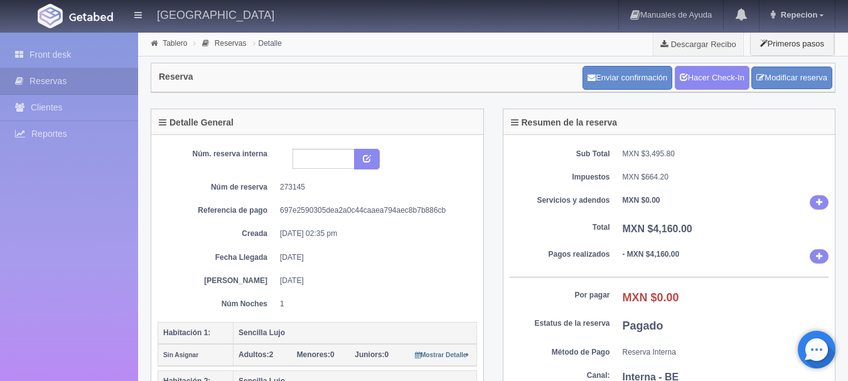
scroll to position [63, 0]
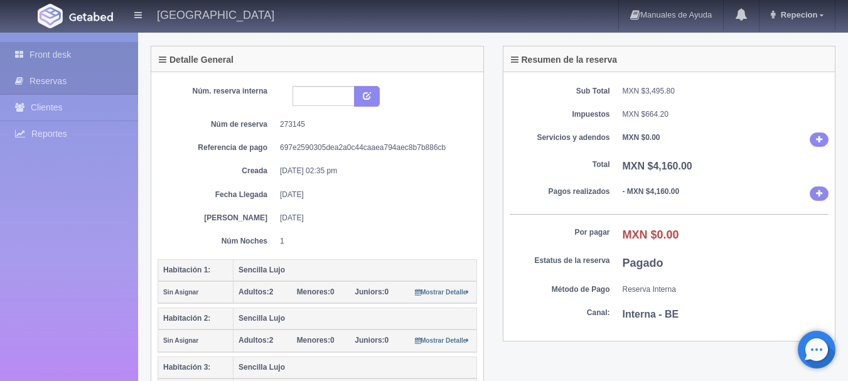
click at [51, 50] on link "Front desk" at bounding box center [69, 55] width 138 height 26
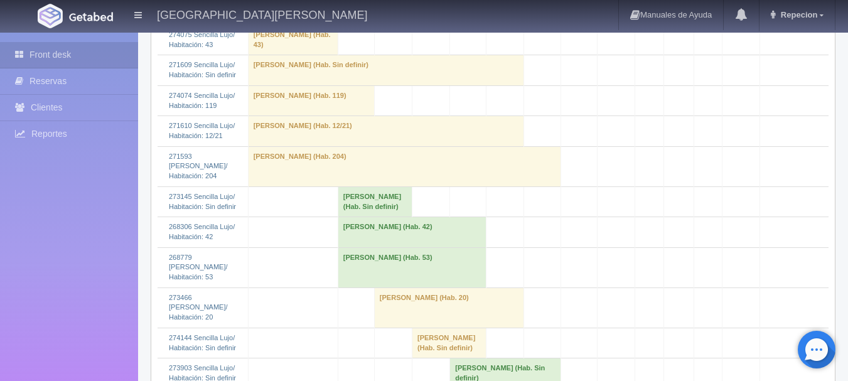
scroll to position [1193, 0]
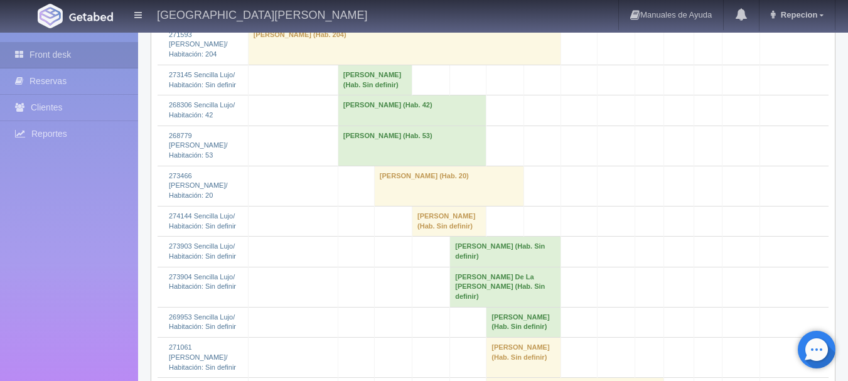
click at [411, 126] on td "[PERSON_NAME] (Hab. 42)" at bounding box center [412, 110] width 149 height 30
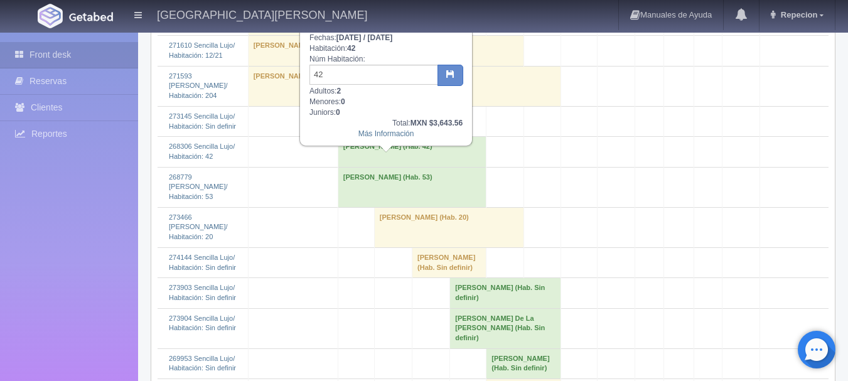
scroll to position [1130, 0]
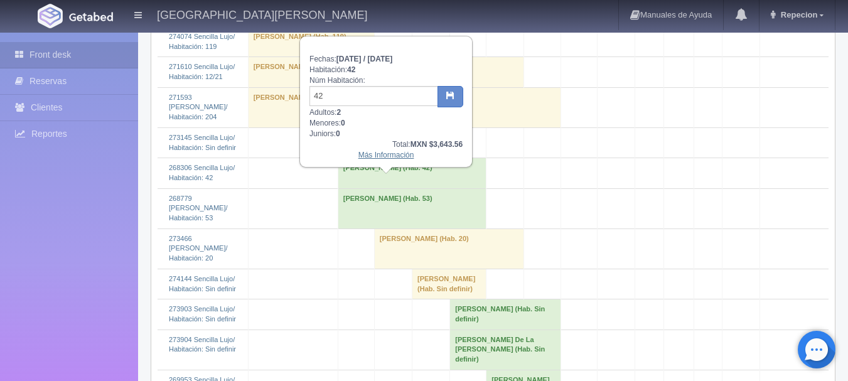
click at [399, 160] on link "Más Información" at bounding box center [387, 155] width 56 height 9
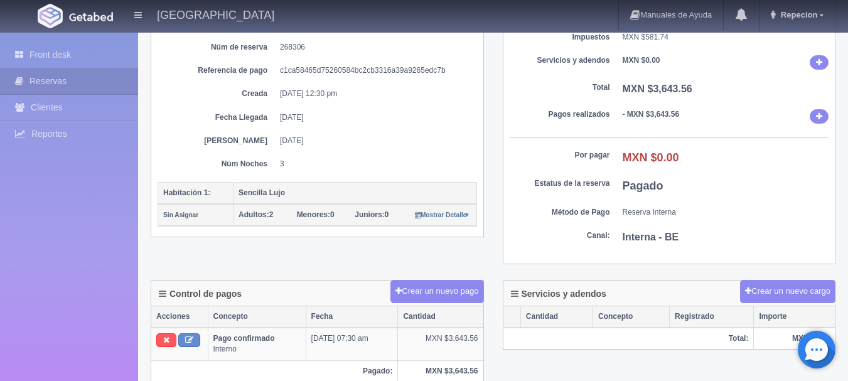
scroll to position [63, 0]
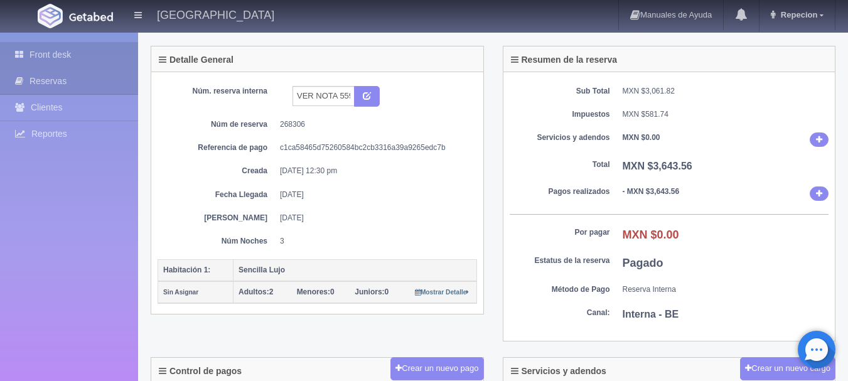
click at [92, 61] on link "Front desk" at bounding box center [69, 55] width 138 height 26
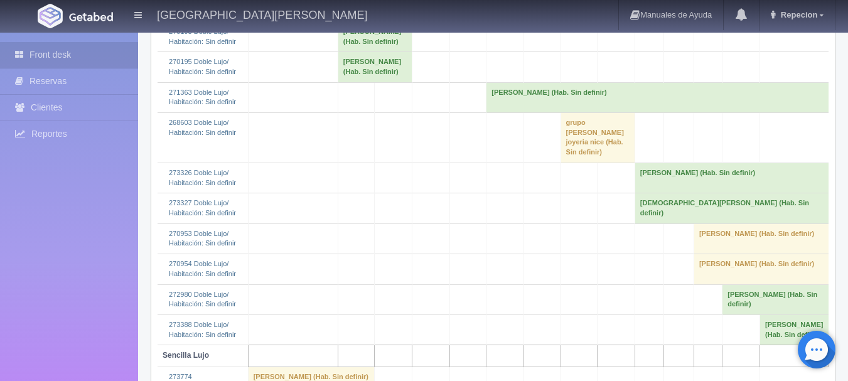
scroll to position [314, 0]
